Goal: Task Accomplishment & Management: Use online tool/utility

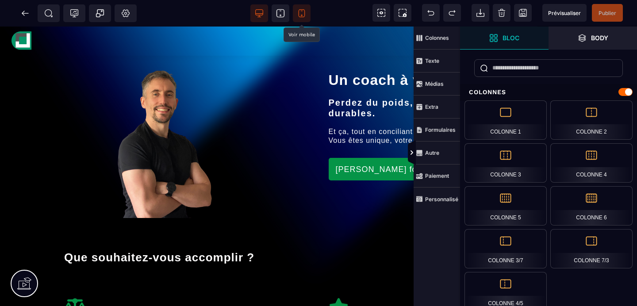
click at [304, 18] on span at bounding box center [302, 13] width 18 height 18
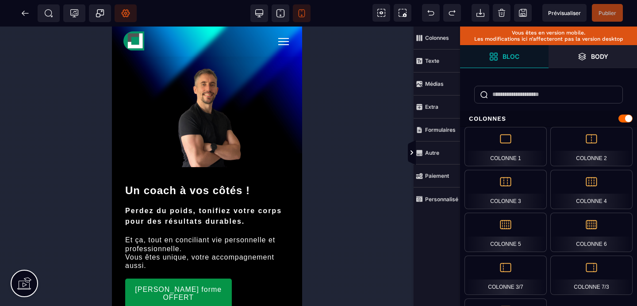
click at [123, 15] on icon at bounding box center [126, 14] width 8 height 8
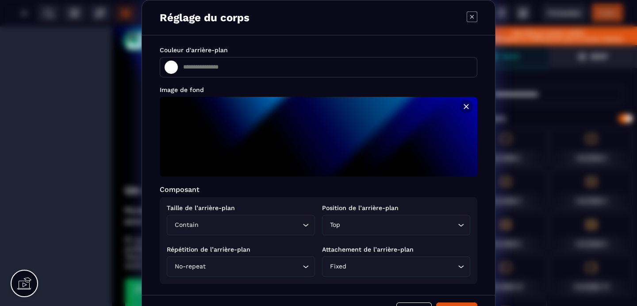
click at [241, 225] on input "Search for option" at bounding box center [250, 225] width 100 height 10
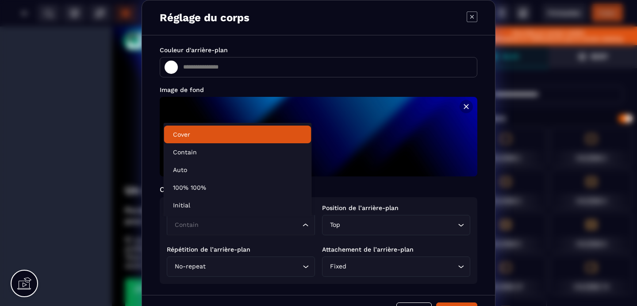
click at [207, 138] on p "Cover" at bounding box center [238, 134] width 130 height 9
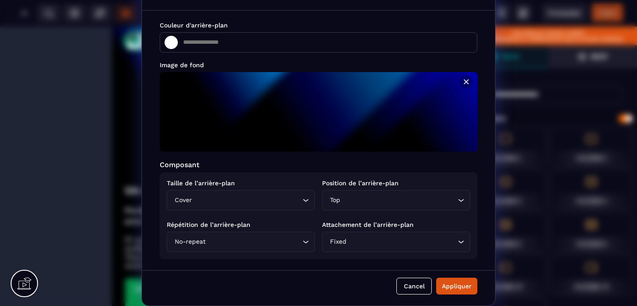
scroll to position [26, 0]
click at [437, 284] on button "Appliquer" at bounding box center [456, 286] width 41 height 17
type input "*******"
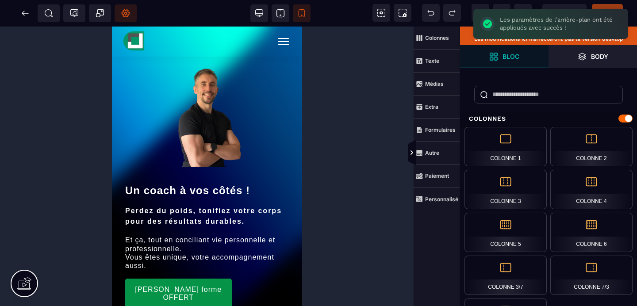
click at [129, 18] on span "Réglages Body" at bounding box center [126, 13] width 22 height 18
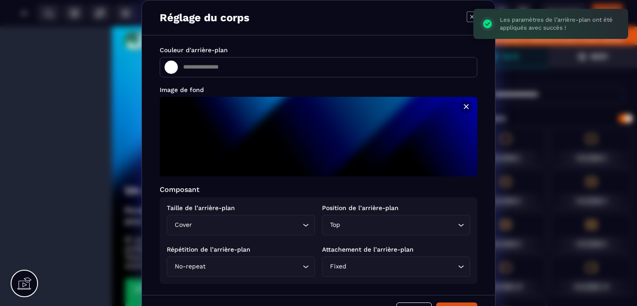
click at [397, 229] on input "Search for option" at bounding box center [399, 225] width 114 height 10
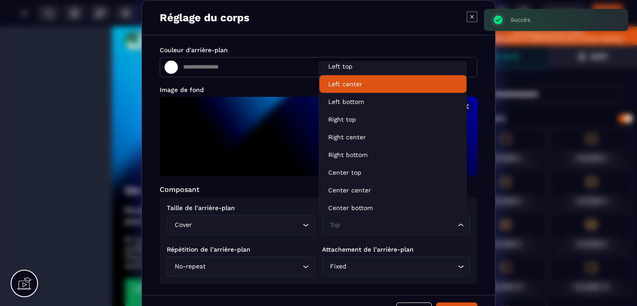
scroll to position [2, 0]
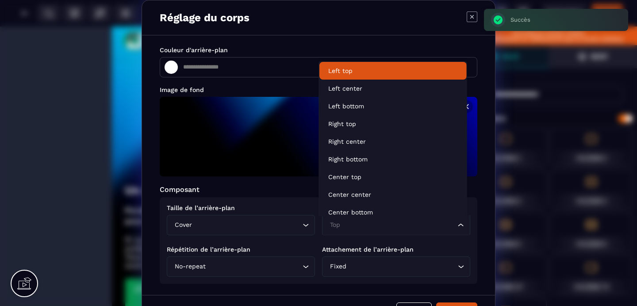
click at [363, 70] on p "Left top" at bounding box center [393, 70] width 130 height 9
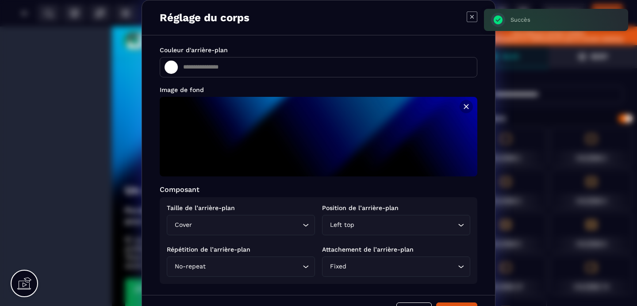
scroll to position [26, 0]
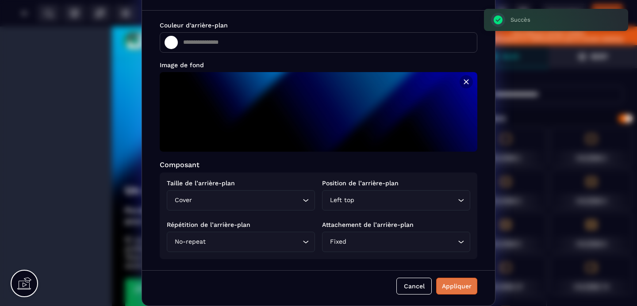
click at [456, 281] on button "Appliquer" at bounding box center [456, 286] width 41 height 17
type input "*******"
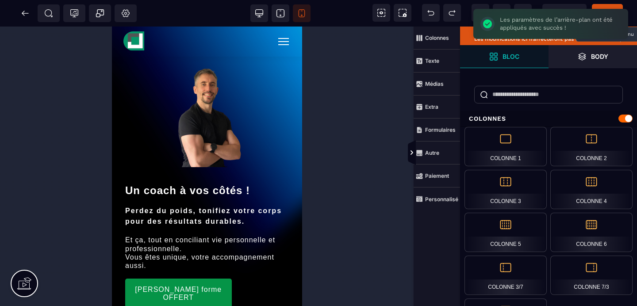
click at [613, 5] on span "Publier" at bounding box center [607, 13] width 31 height 18
